Goal: Task Accomplishment & Management: Use online tool/utility

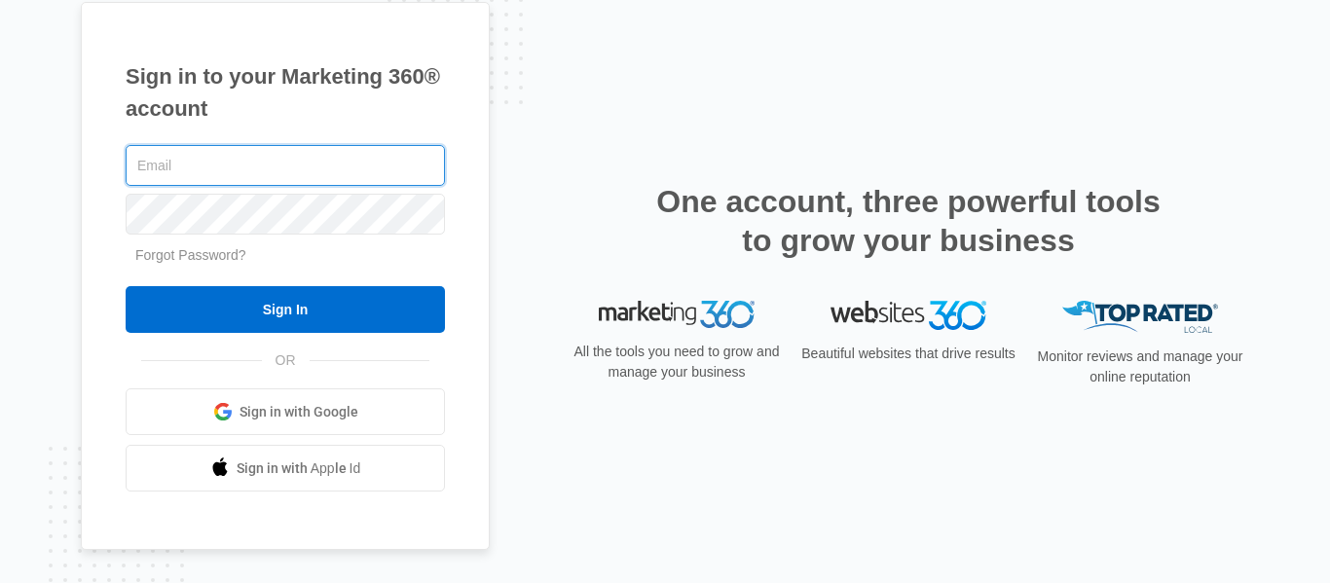
click at [283, 159] on input "text" at bounding box center [285, 165] width 319 height 41
type input "info@sleeplittleton.com"
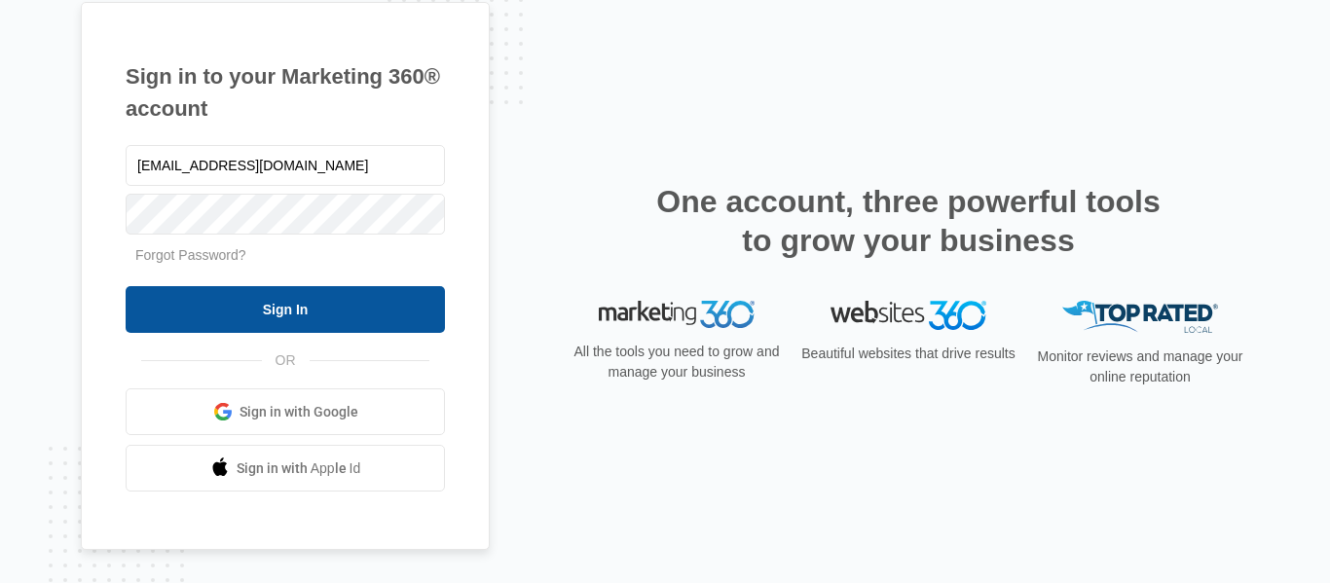
click at [280, 312] on input "Sign In" at bounding box center [285, 309] width 319 height 47
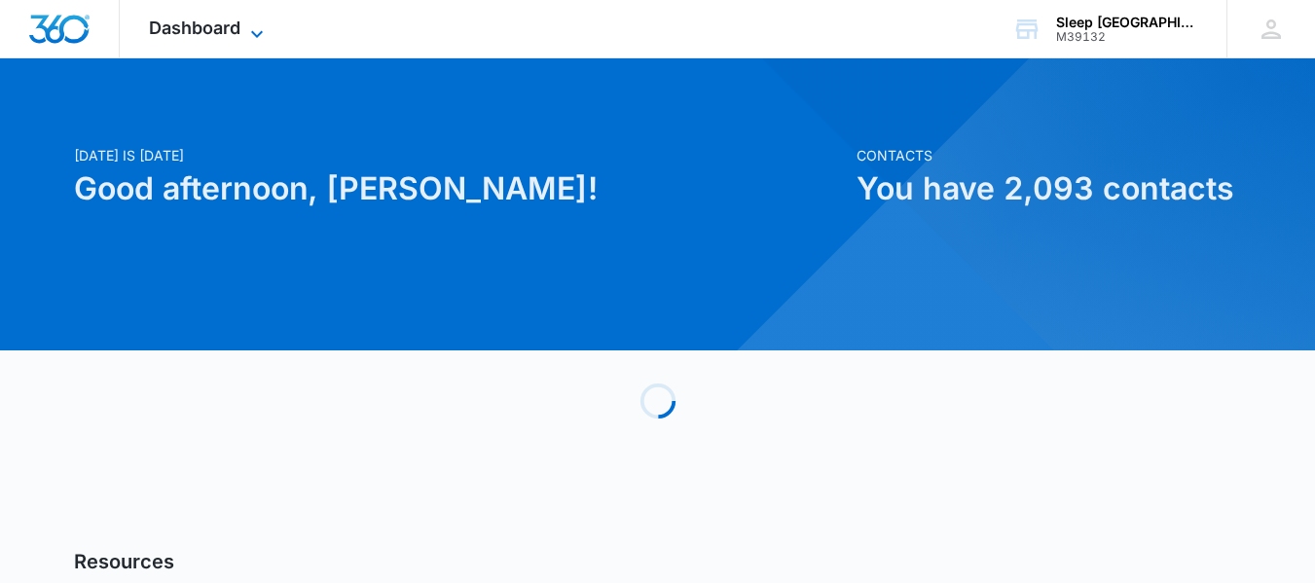
click at [222, 23] on span "Dashboard" at bounding box center [194, 28] width 91 height 20
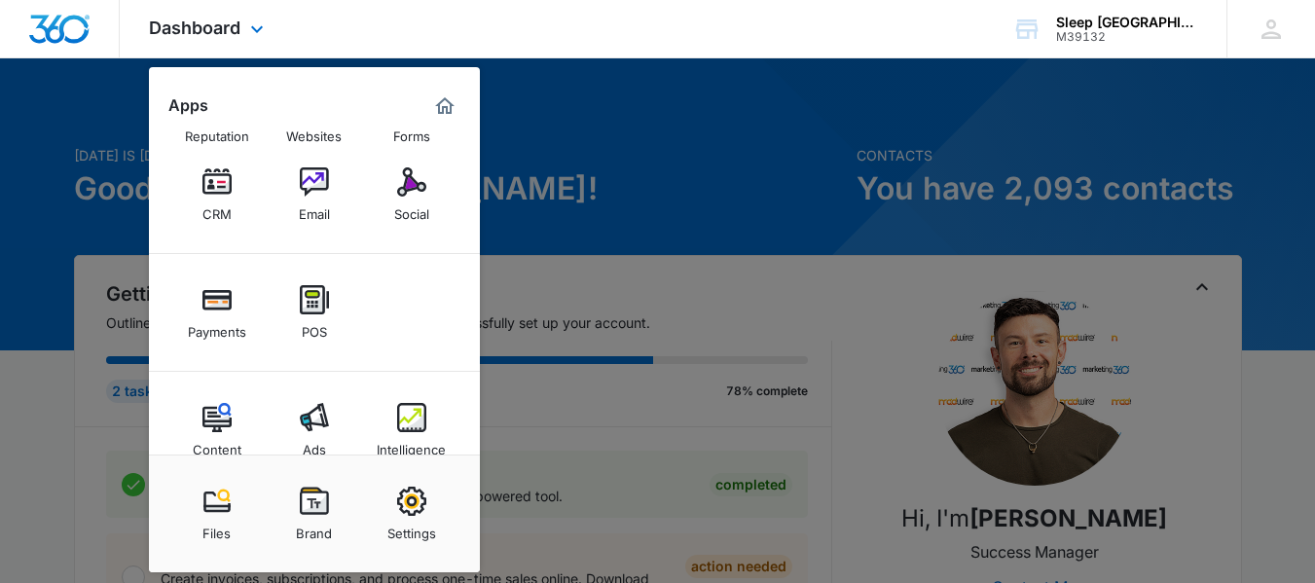
scroll to position [97, 0]
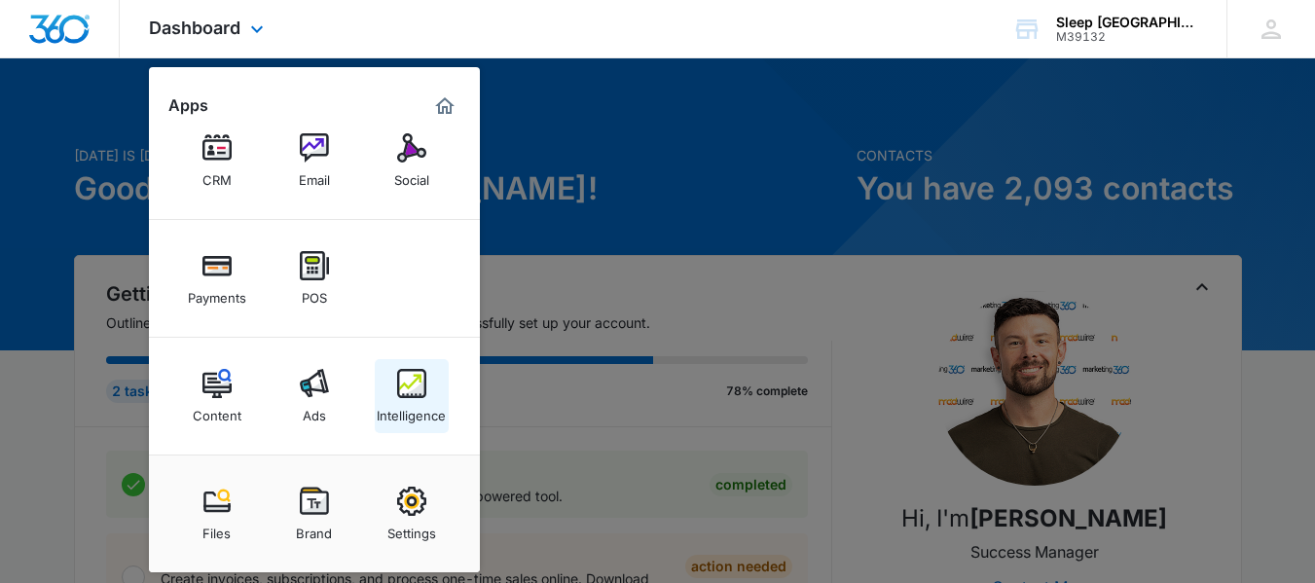
click at [402, 406] on div "Intelligence" at bounding box center [411, 410] width 69 height 25
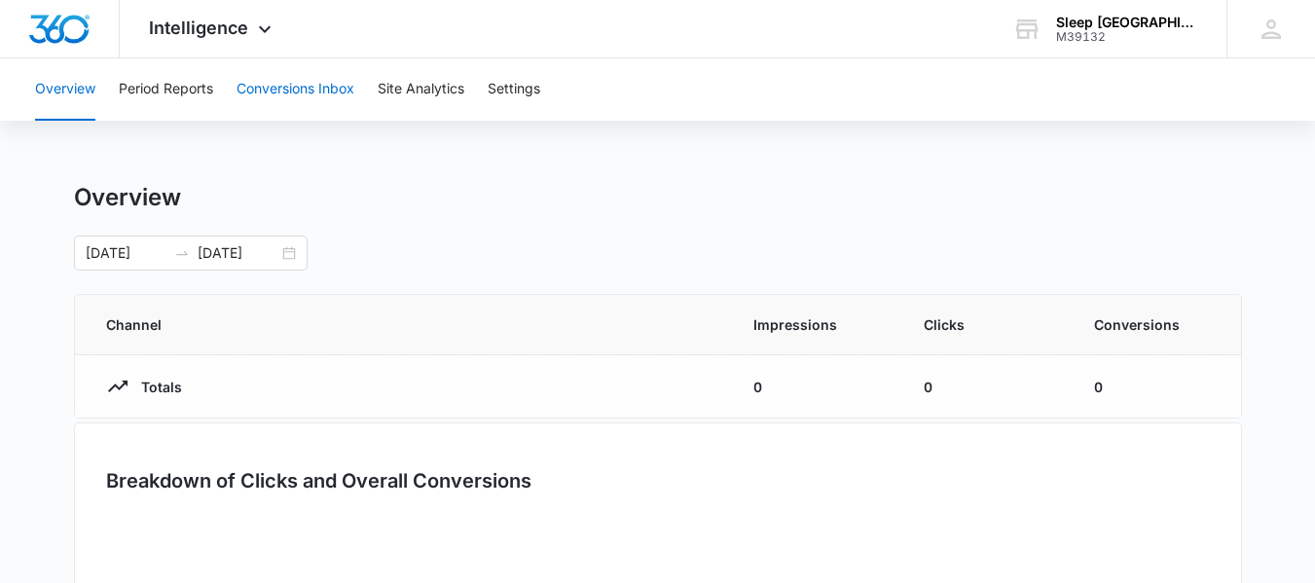
drag, startPoint x: 298, startPoint y: 82, endPoint x: 300, endPoint y: 70, distance: 11.8
click at [298, 78] on button "Conversions Inbox" at bounding box center [296, 89] width 118 height 62
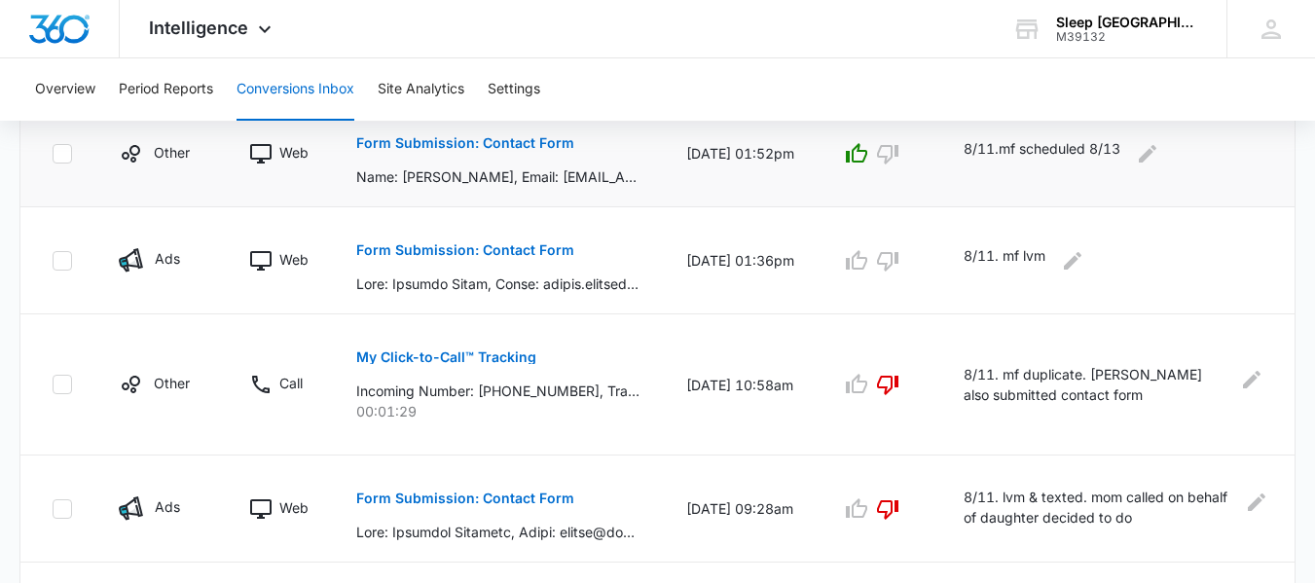
scroll to position [876, 0]
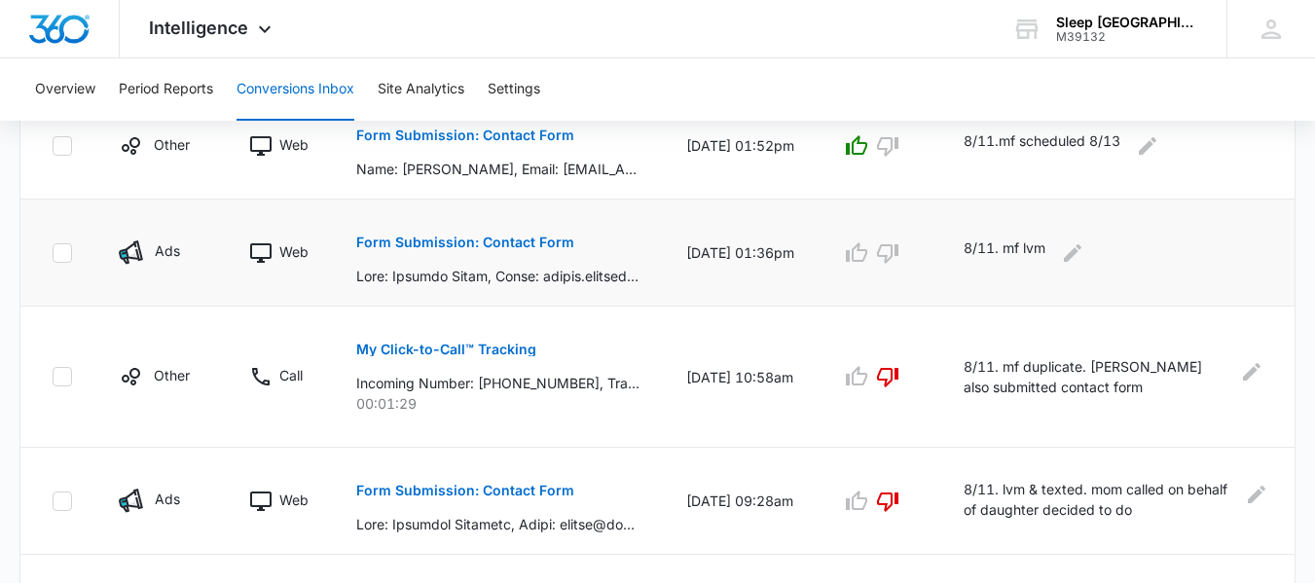
click at [441, 244] on p "Form Submission: Contact Form" at bounding box center [465, 243] width 218 height 14
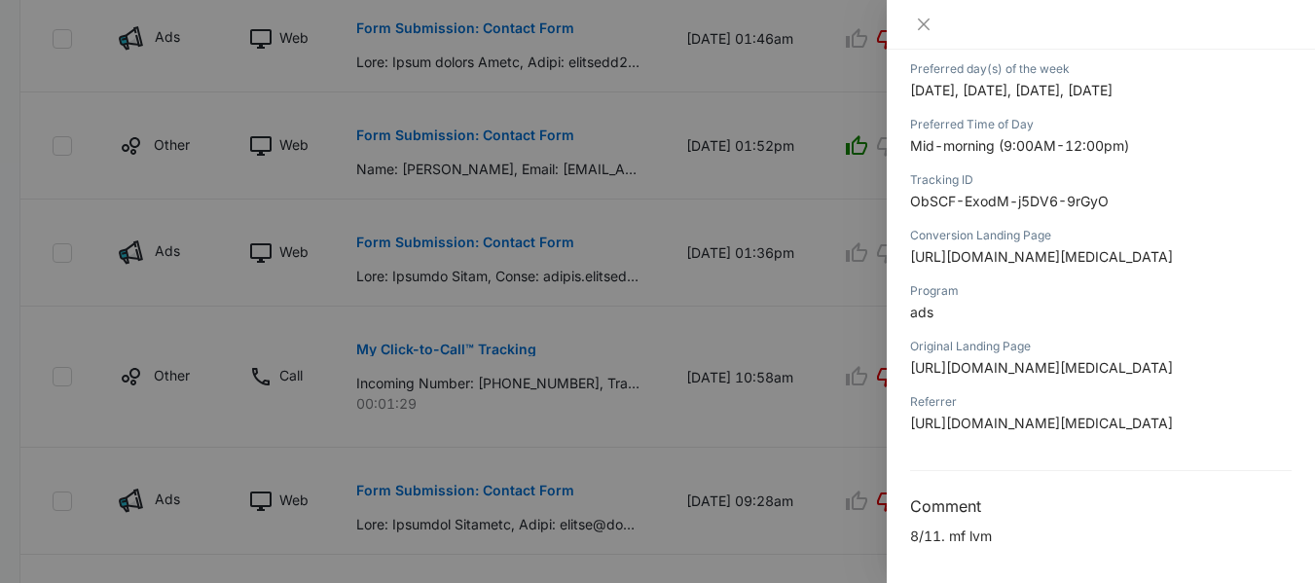
scroll to position [973, 0]
click at [975, 359] on span "[URL][DOMAIN_NAME][MEDICAL_DATA]" at bounding box center [1041, 367] width 263 height 17
drag, startPoint x: 1241, startPoint y: 403, endPoint x: 900, endPoint y: 263, distance: 368.4
click at [900, 263] on div "Form Submission: Contact Form [DATE] 01:36pm Type : Web Details Name [PERSON_NA…" at bounding box center [1101, 316] width 428 height 533
copy span "[URL][DOMAIN_NAME][MEDICAL_DATA]"
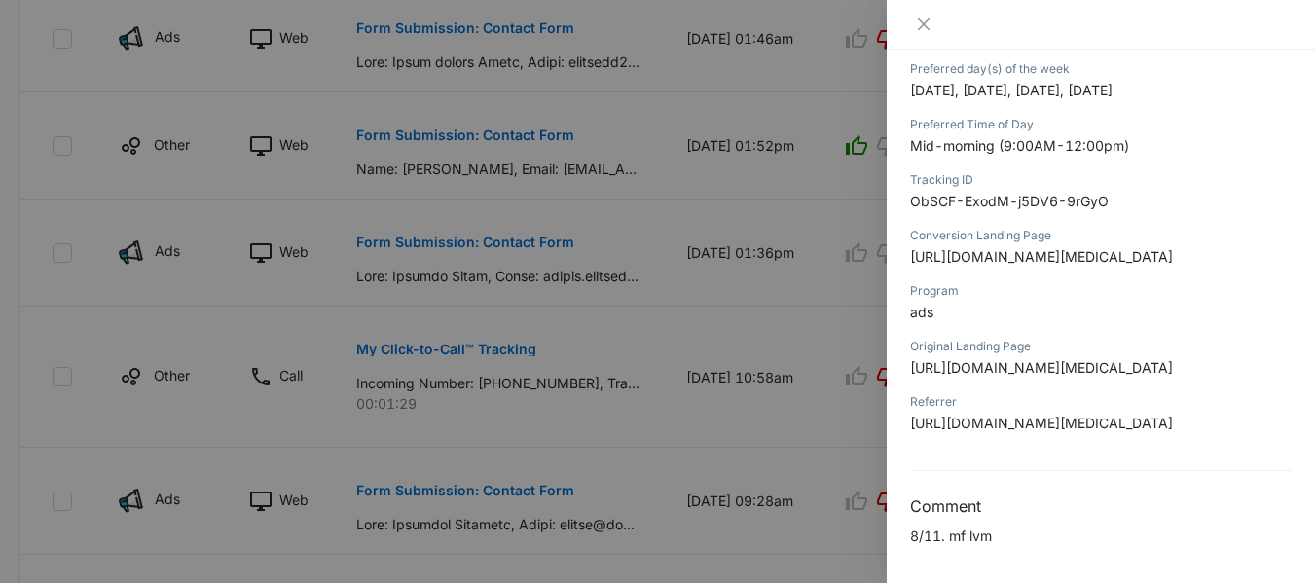
scroll to position [779, 0]
click at [934, 26] on button "Close" at bounding box center [923, 25] width 27 height 18
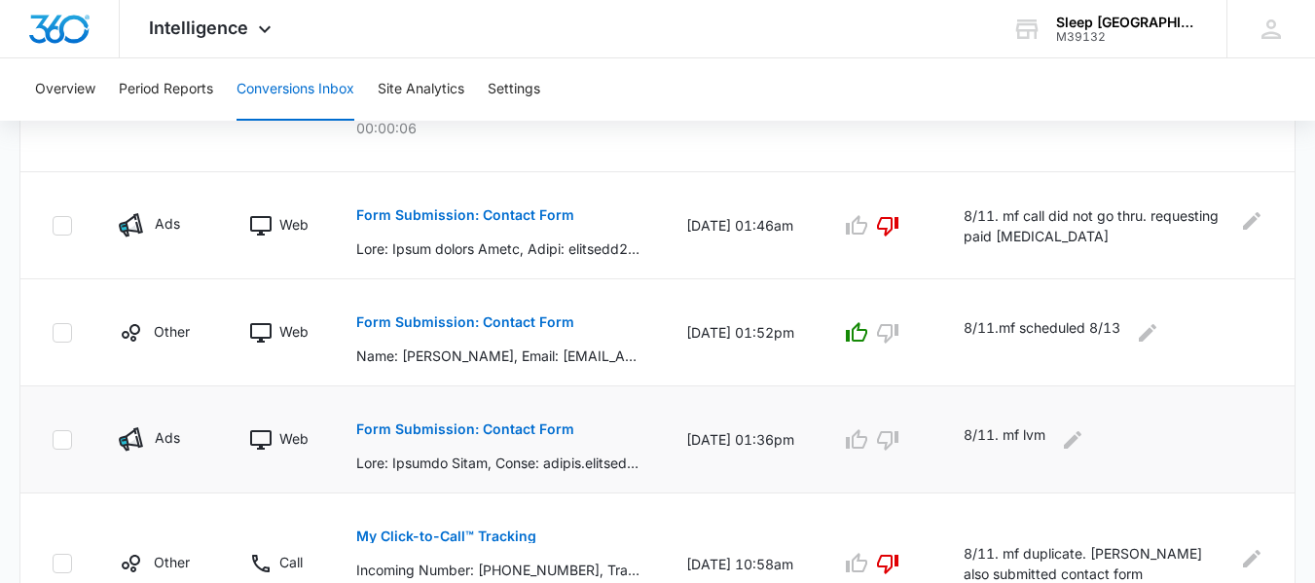
scroll to position [681, 0]
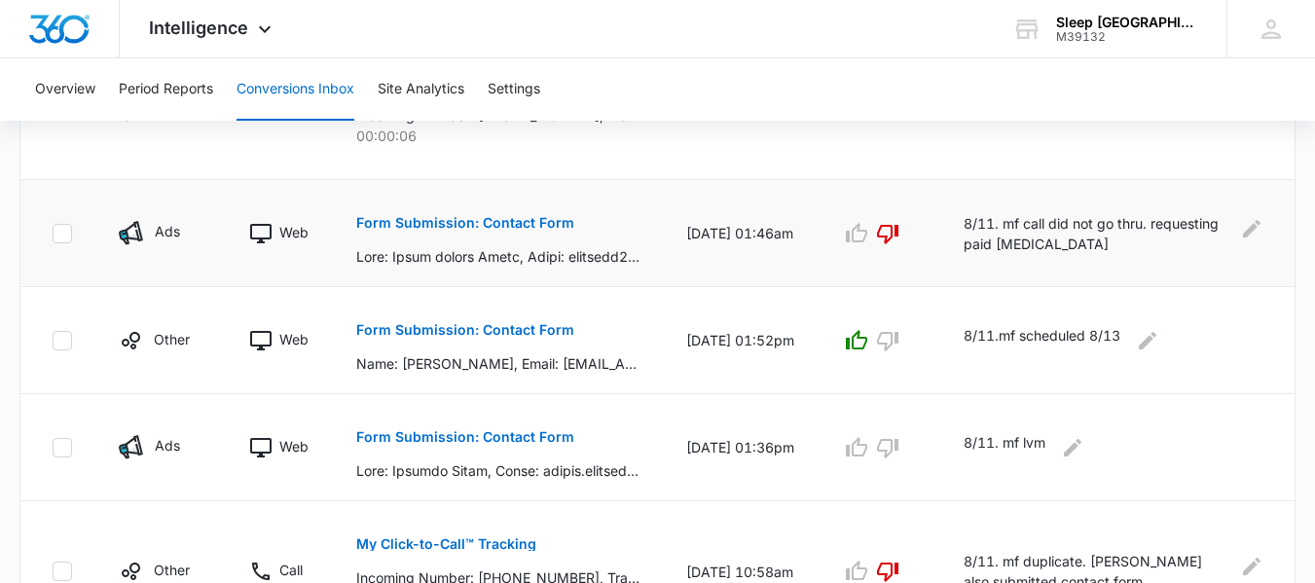
click at [463, 232] on button "Form Submission: Contact Form" at bounding box center [465, 223] width 218 height 47
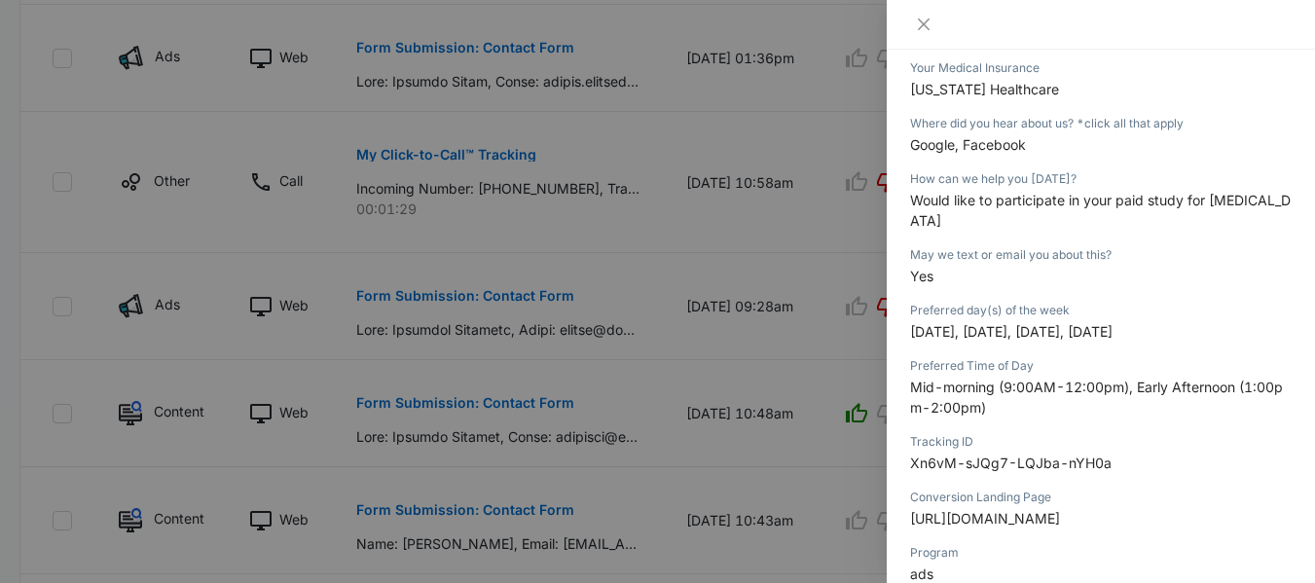
scroll to position [466, 0]
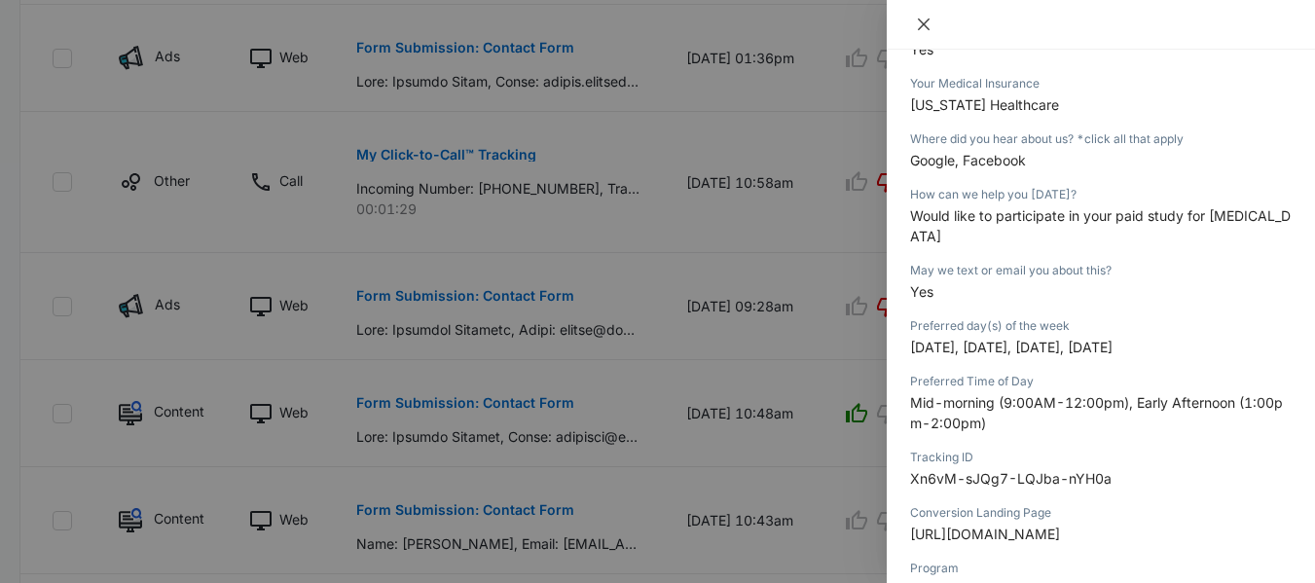
click at [930, 25] on icon "close" at bounding box center [924, 25] width 16 height 16
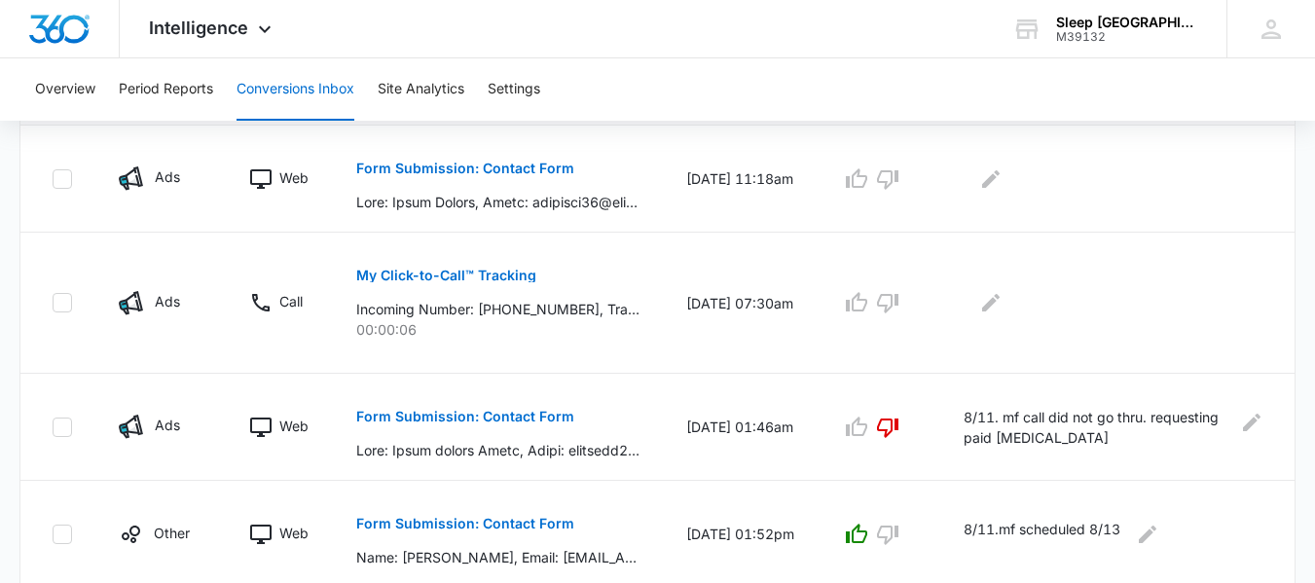
scroll to position [487, 0]
click at [443, 281] on p "My Click-to-Call™ Tracking" at bounding box center [446, 277] width 180 height 14
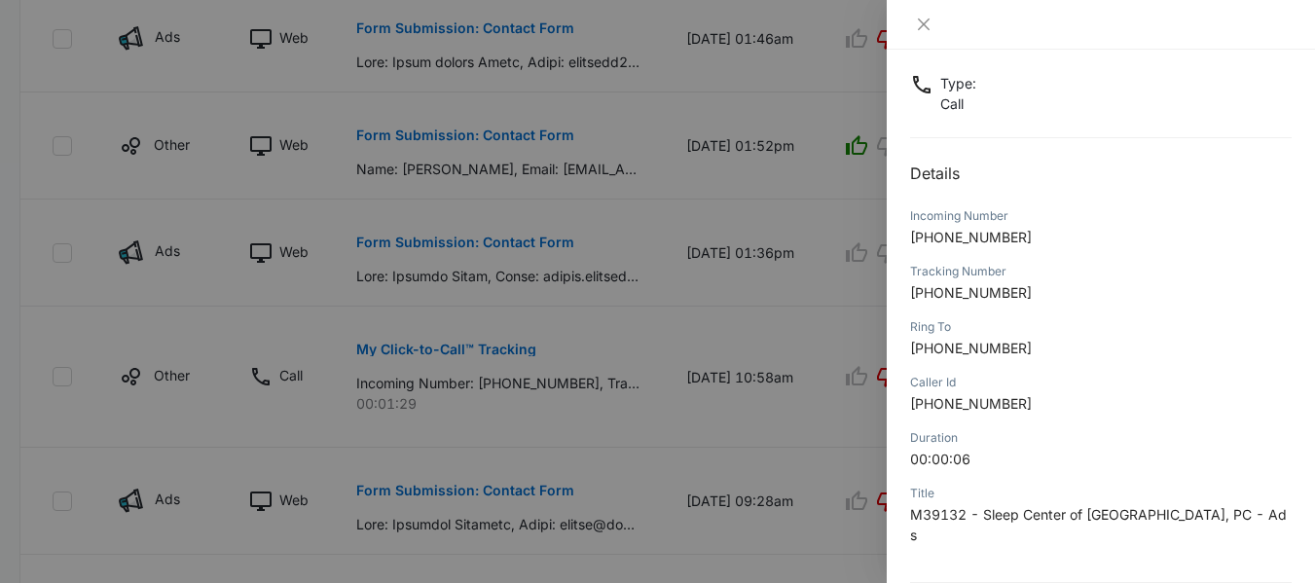
scroll to position [280, 0]
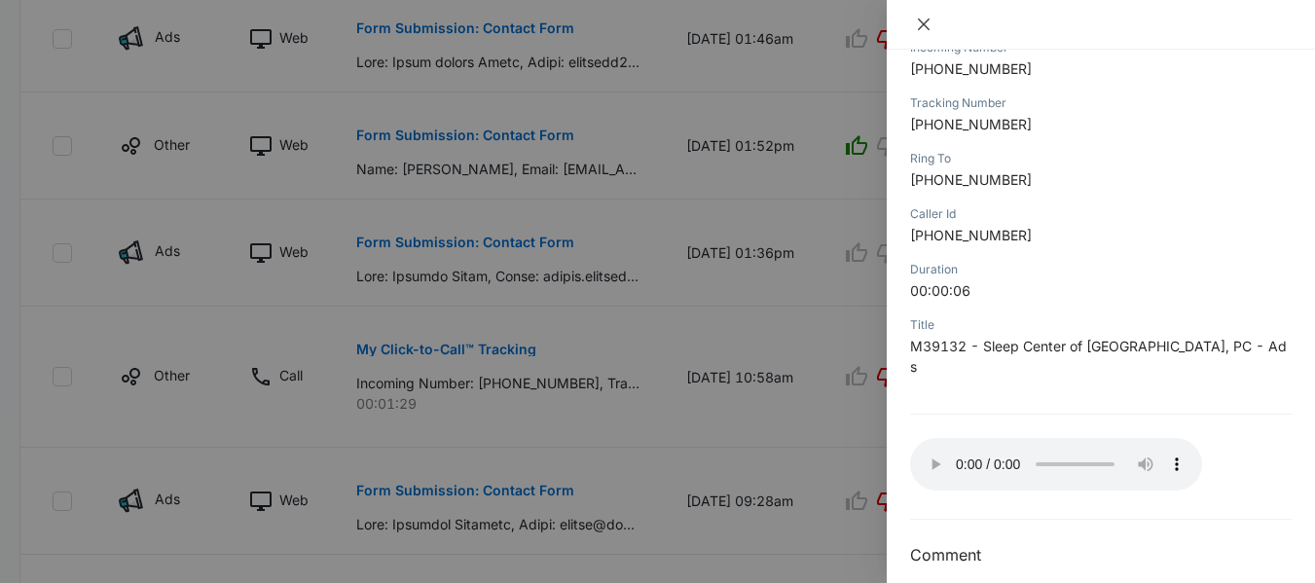
click at [933, 25] on button "Close" at bounding box center [923, 25] width 27 height 18
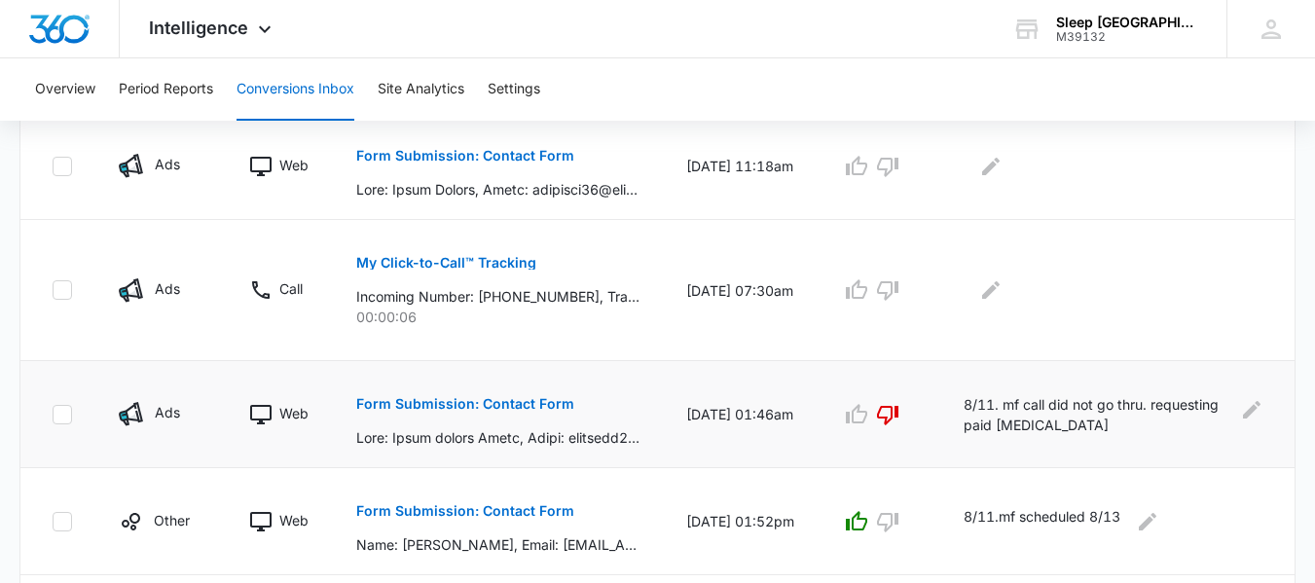
scroll to position [487, 0]
